Goal: Task Accomplishment & Management: Use online tool/utility

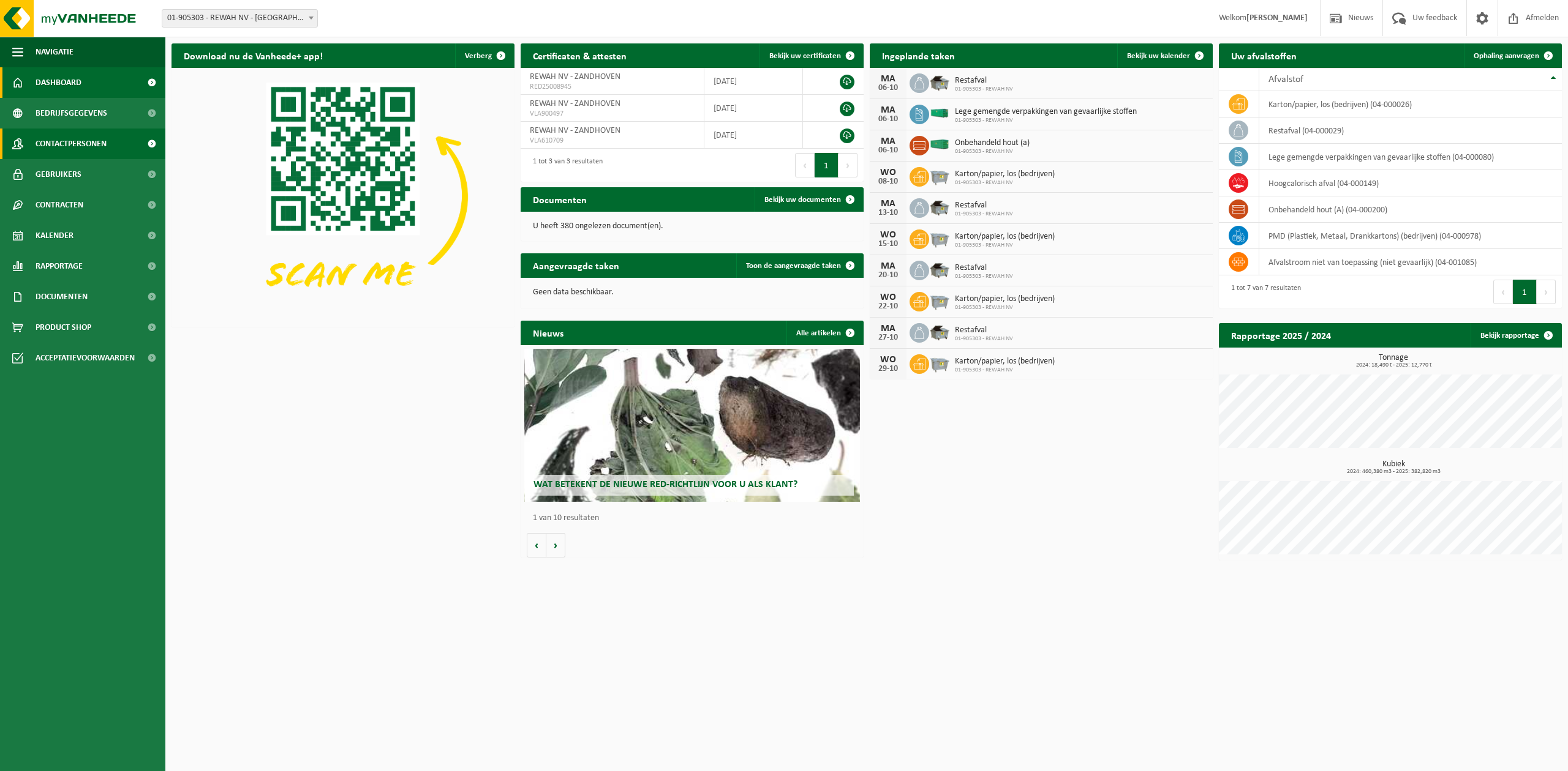
click at [86, 148] on span "Contactpersonen" at bounding box center [71, 144] width 71 height 31
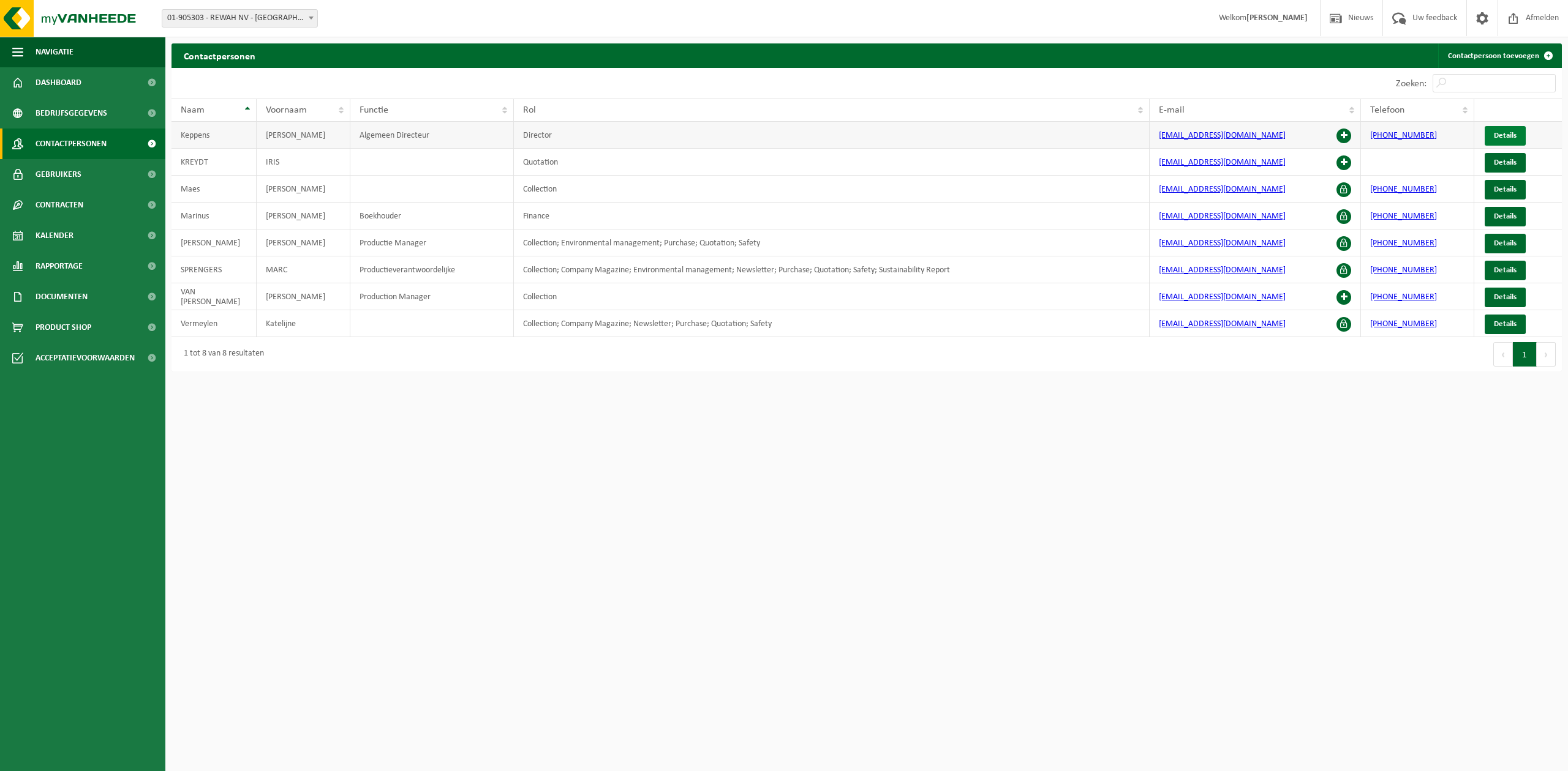
click at [1494, 137] on span "Details" at bounding box center [1505, 135] width 23 height 8
drag, startPoint x: 336, startPoint y: 146, endPoint x: 311, endPoint y: 140, distance: 25.7
click at [311, 140] on td "[PERSON_NAME]" at bounding box center [303, 135] width 94 height 27
click at [1343, 136] on span at bounding box center [1343, 136] width 15 height 15
click at [79, 173] on span "Gebruikers" at bounding box center [58, 174] width 46 height 31
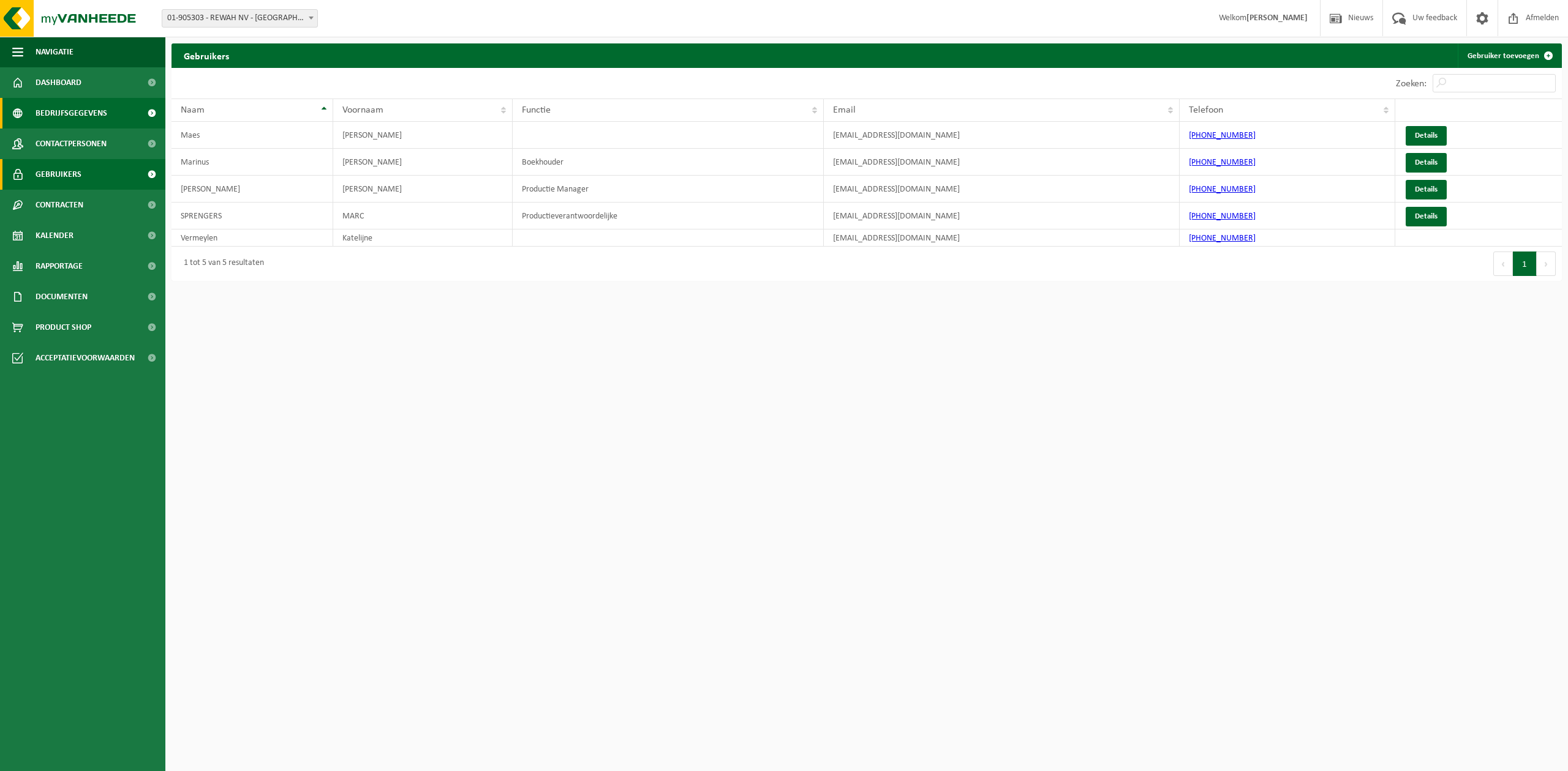
click at [82, 122] on span "Bedrijfsgegevens" at bounding box center [71, 114] width 71 height 31
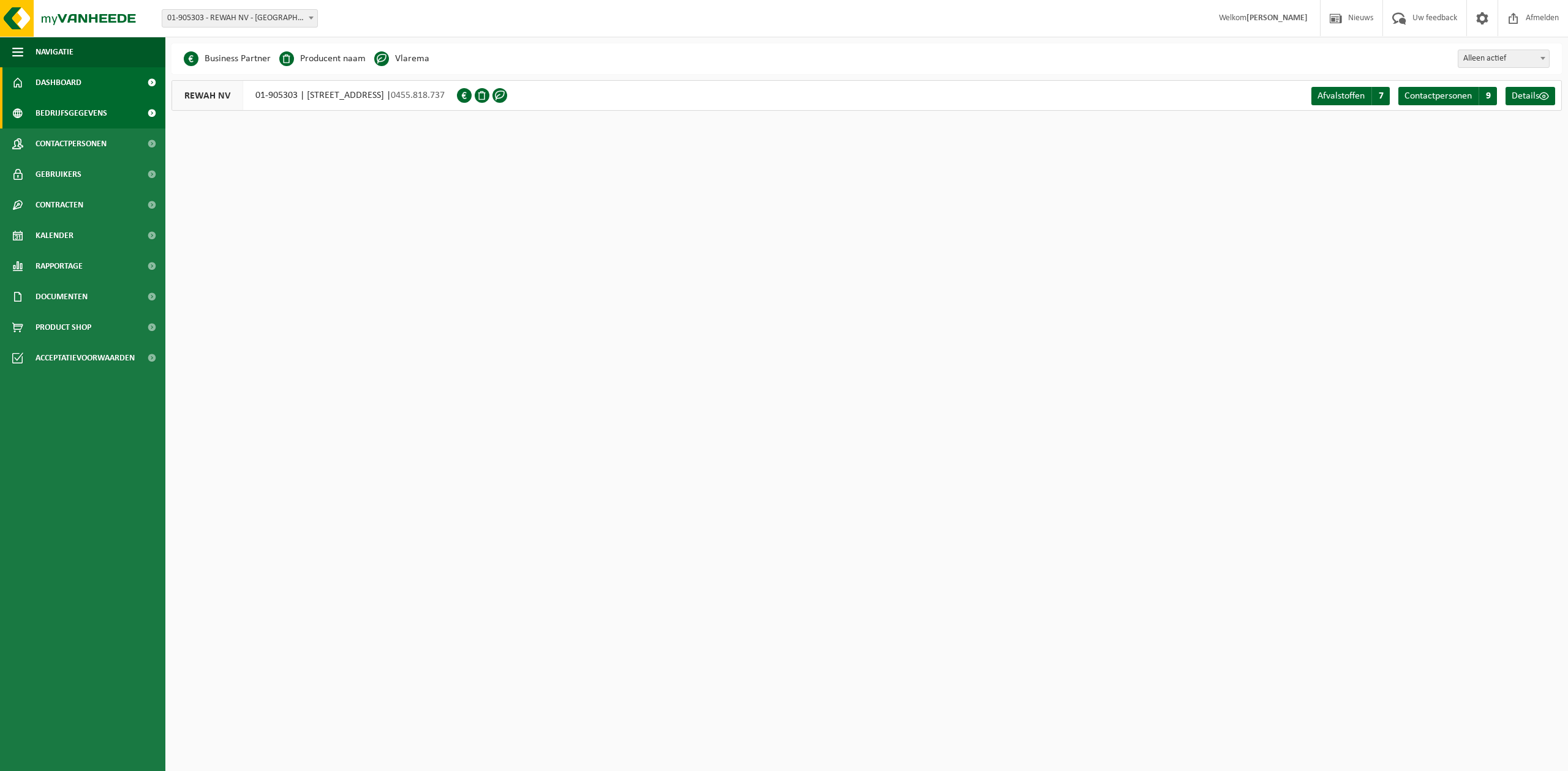
click at [76, 86] on span "Dashboard" at bounding box center [58, 83] width 46 height 31
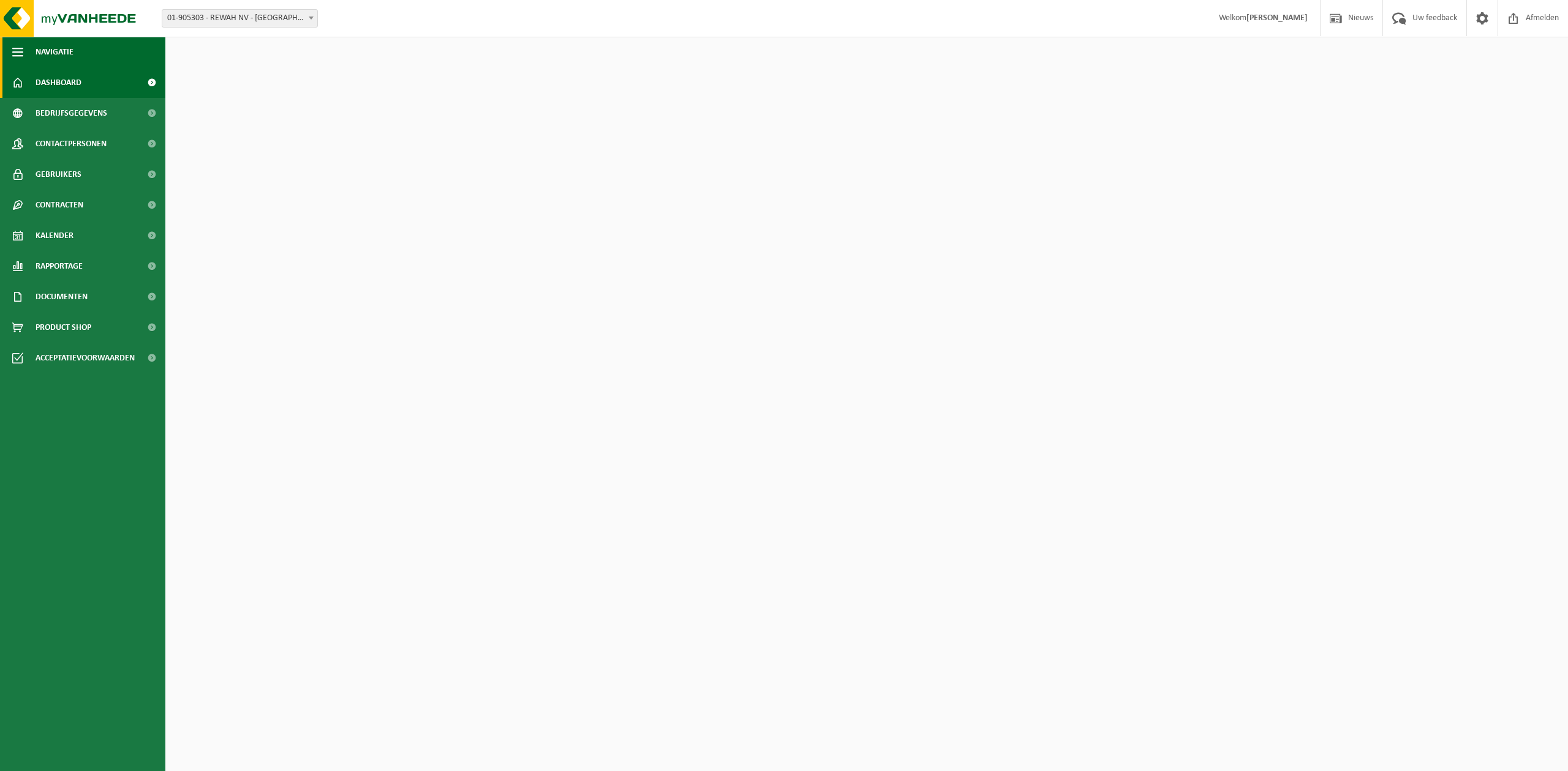
click at [71, 57] on span "Navigatie" at bounding box center [54, 52] width 38 height 31
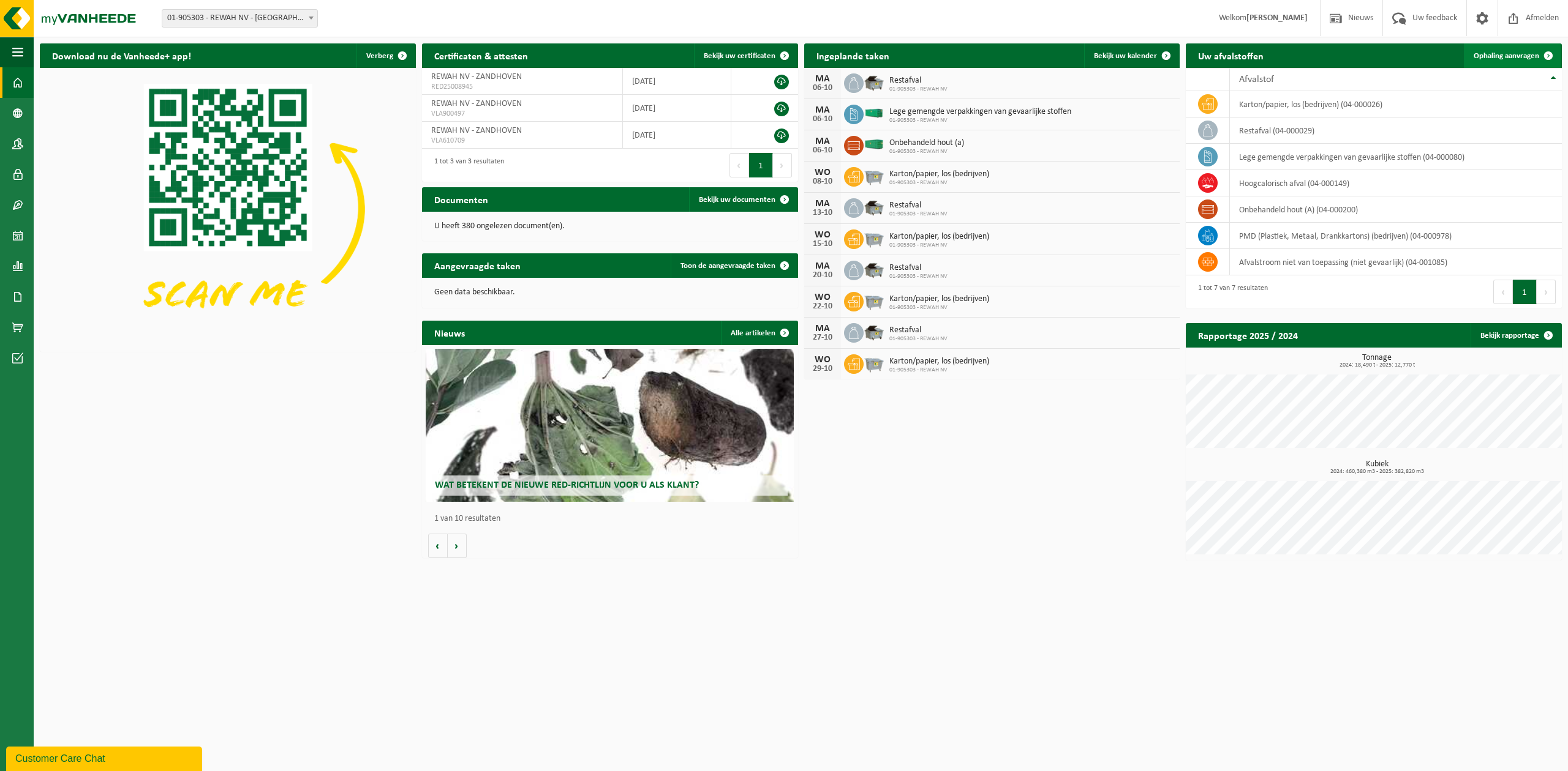
click at [1501, 52] on span "Ophaling aanvragen" at bounding box center [1506, 56] width 66 height 8
click at [1272, 241] on td "PMD (Plastiek, Metaal, Drankkartons) (bedrijven) (04-000978)" at bounding box center [1395, 236] width 332 height 26
click at [1351, 236] on td "PMD (Plastiek, Metaal, Drankkartons) (bedrijven) (04-000978)" at bounding box center [1395, 236] width 332 height 26
click at [1507, 59] on span "Ophaling aanvragen" at bounding box center [1506, 56] width 66 height 8
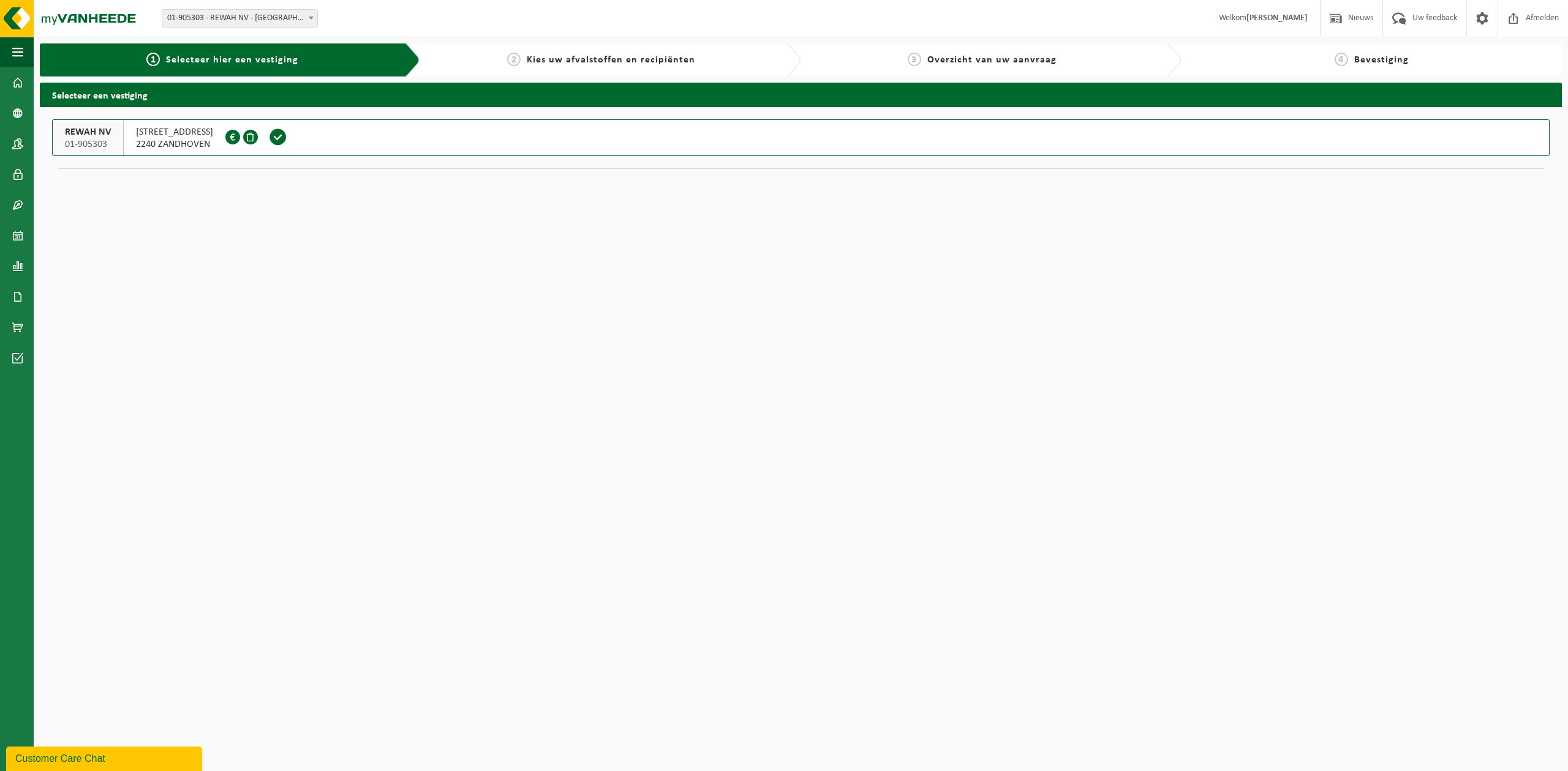
click at [586, 65] on span "Kies uw afvalstoffen en recipiënten" at bounding box center [611, 60] width 169 height 10
click at [578, 58] on span "Kies uw afvalstoffen en recipiënten" at bounding box center [611, 60] width 169 height 10
click at [284, 138] on span at bounding box center [277, 137] width 19 height 19
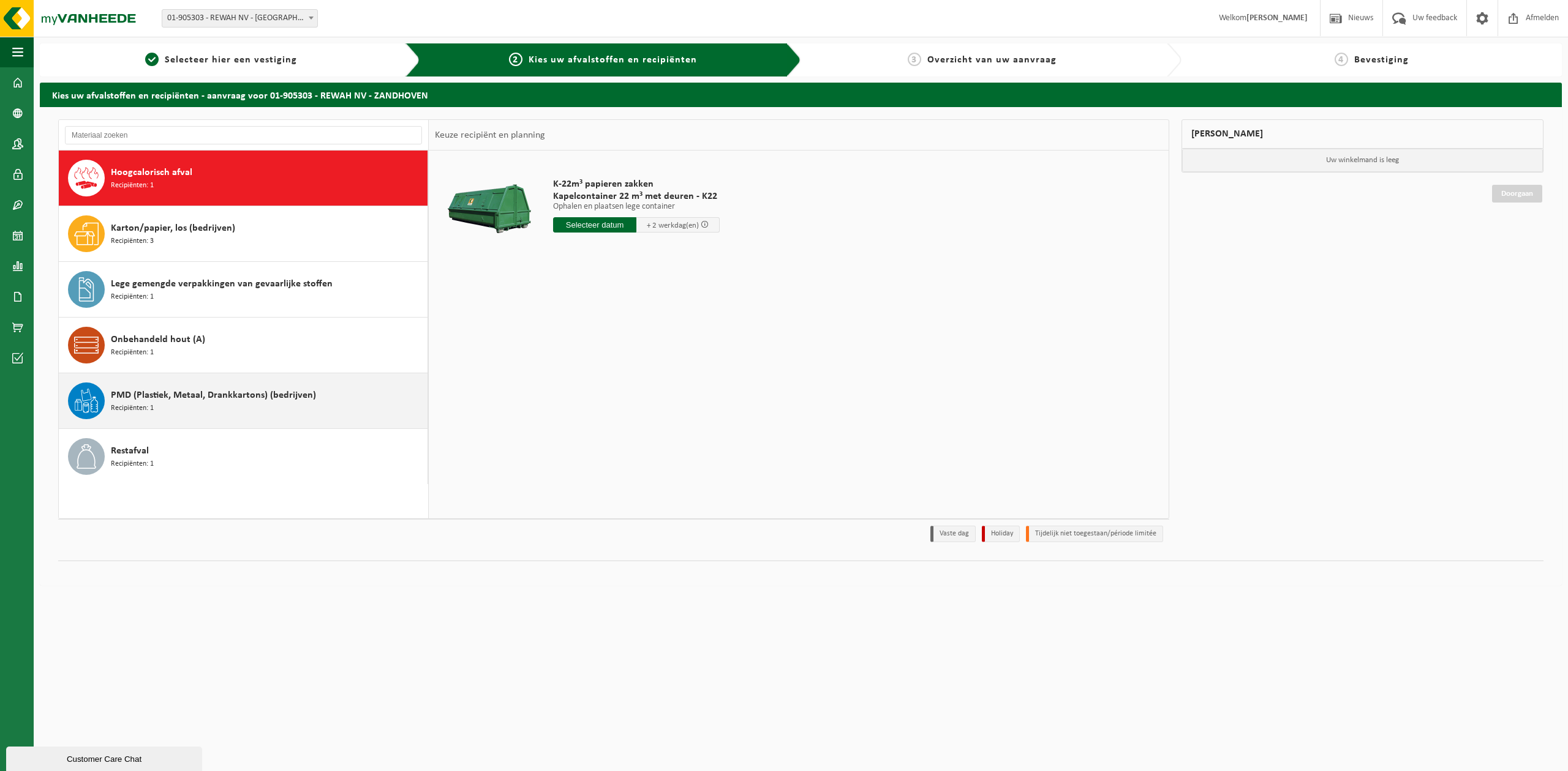
click at [165, 413] on div "PMD (Plastiek, Metaal, Drankkartons) (bedrijven) Recipiënten: 1" at bounding box center [268, 400] width 314 height 36
